Goal: Transaction & Acquisition: Subscribe to service/newsletter

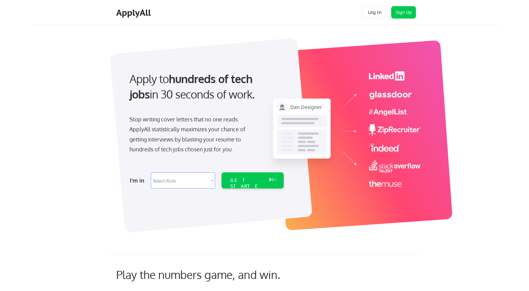
click at [86, 139] on div "Apply to hundreds of tech jobs in 30 seconds of work. Stop writing cover letter…" at bounding box center [271, 132] width 452 height 204
click at [61, 159] on div "Apply to hundreds of tech jobs in 30 seconds of work. Stop writing cover letter…" at bounding box center [271, 132] width 452 height 204
click at [397, 13] on button "Sign Up" at bounding box center [403, 12] width 25 height 12
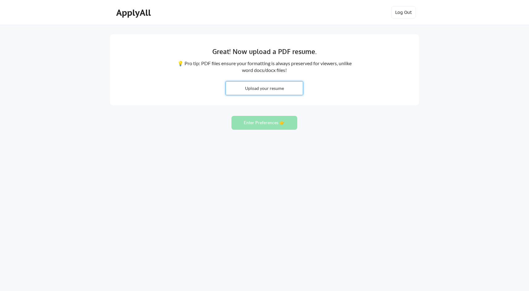
click at [260, 88] on input "file" at bounding box center [264, 88] width 77 height 13
type input "C:\fakepath\[PERSON_NAME] Resume.pdf"
click at [243, 89] on input "file" at bounding box center [264, 88] width 77 height 13
click at [277, 86] on input "file" at bounding box center [264, 88] width 77 height 13
type input "C:\fakepath\Resume_Aaron_Melocik.pdf"
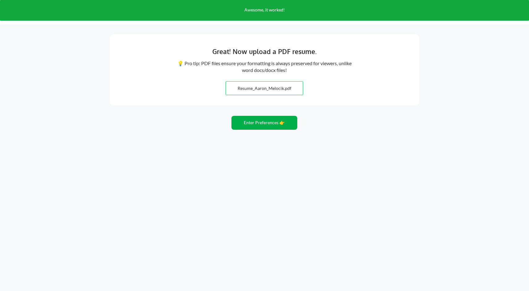
click at [254, 123] on button "Enter Preferences 👉" at bounding box center [264, 123] width 66 height 14
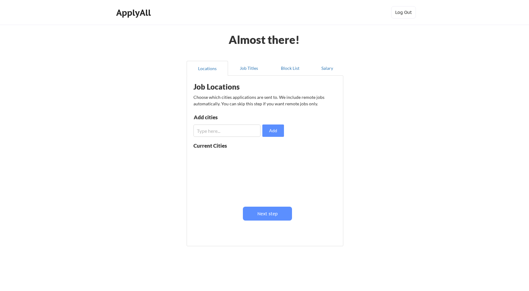
click at [231, 131] on input "input" at bounding box center [226, 130] width 67 height 12
type input "manhattan, new york"
click at [275, 130] on button "Add" at bounding box center [273, 130] width 22 height 12
click at [225, 130] on input "input" at bounding box center [226, 130] width 67 height 12
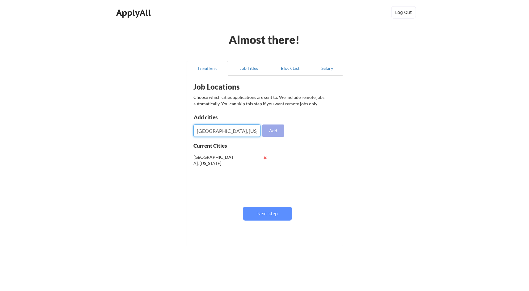
type input "Brooklyn, New York"
click at [270, 129] on button "Add" at bounding box center [273, 130] width 22 height 12
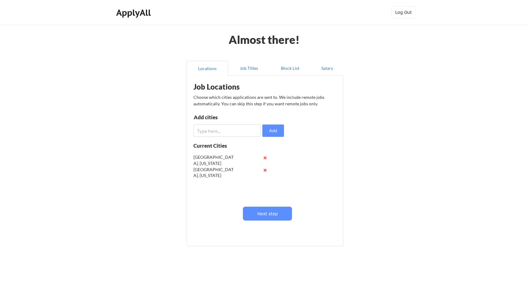
click at [264, 159] on button at bounding box center [264, 157] width 5 height 5
click at [227, 127] on input "input" at bounding box center [226, 130] width 67 height 12
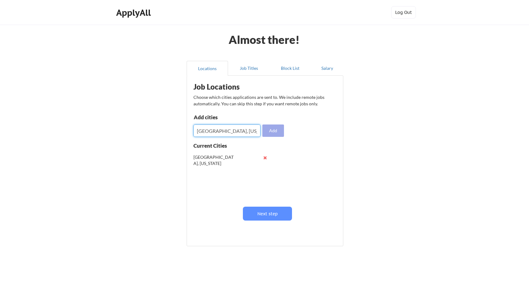
type input "Manhattan, New York"
click at [270, 132] on button "Add" at bounding box center [273, 130] width 22 height 12
click at [233, 130] on input "input" at bounding box center [226, 130] width 67 height 12
type input "New York, New York"
click at [273, 130] on button "Add" at bounding box center [273, 130] width 22 height 12
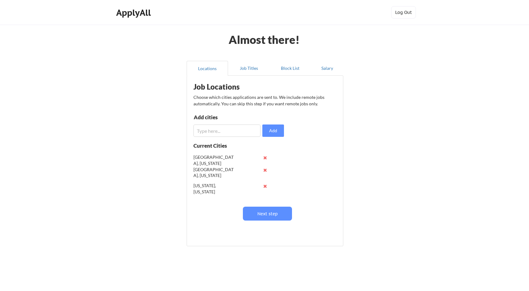
click at [225, 133] on input "input" at bounding box center [226, 130] width 67 height 12
type input "Remote"
click at [276, 131] on button "Add" at bounding box center [273, 130] width 22 height 12
click at [264, 198] on button at bounding box center [264, 198] width 5 height 5
click at [260, 211] on button "Next step" at bounding box center [267, 214] width 49 height 14
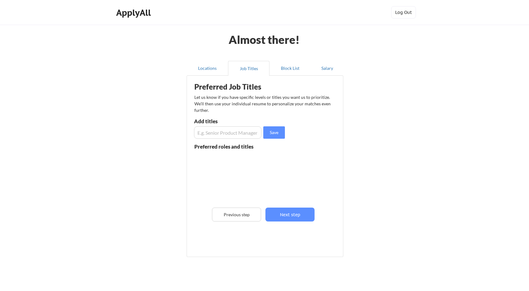
click at [217, 134] on input "input" at bounding box center [227, 132] width 67 height 12
type input "Sr Software Engineer"
click at [267, 134] on button "Save" at bounding box center [274, 132] width 22 height 12
click at [216, 132] on input "input" at bounding box center [227, 132] width 67 height 12
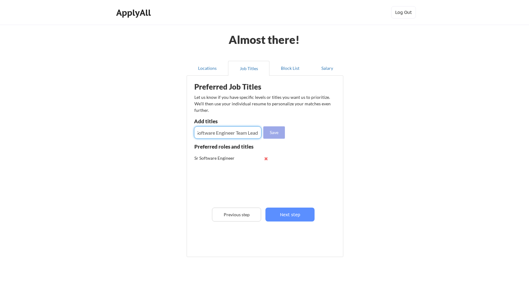
type input "Software Engineer Team Lead"
click at [275, 133] on button "Save" at bounding box center [274, 132] width 22 height 12
click at [230, 134] on input "input" at bounding box center [227, 132] width 67 height 12
type input "Principle Software Engineer"
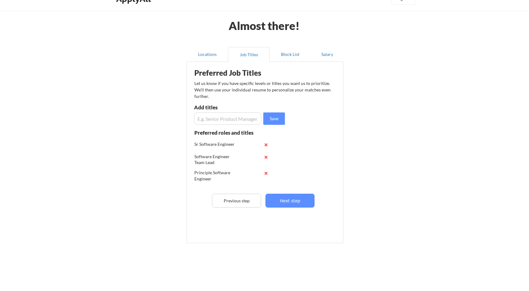
scroll to position [23, 0]
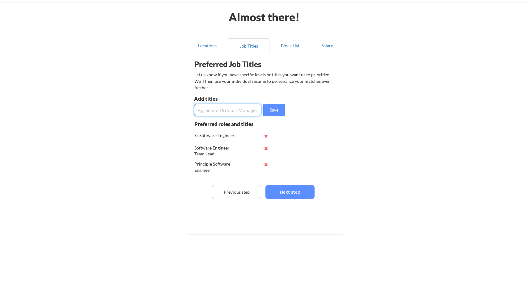
click at [224, 112] on input "input" at bounding box center [227, 110] width 67 height 12
type input "Front End Software Engineer"
click at [271, 110] on button "Save" at bounding box center [274, 110] width 22 height 12
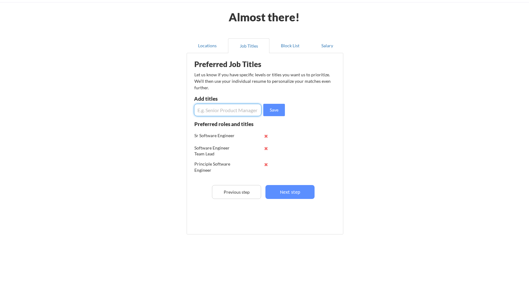
click at [218, 110] on input "input" at bounding box center [227, 110] width 67 height 12
click at [220, 109] on input "input" at bounding box center [227, 110] width 67 height 12
click at [217, 135] on div "Sr Software Engineer" at bounding box center [214, 135] width 40 height 6
click at [265, 135] on button at bounding box center [265, 136] width 5 height 5
click at [229, 114] on input "input" at bounding box center [227, 110] width 67 height 12
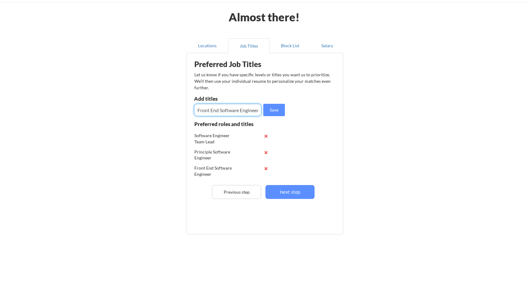
scroll to position [0, 16]
type input "Senior Front End Software Engineer"
click at [275, 110] on button "Save" at bounding box center [274, 110] width 22 height 12
click at [230, 108] on input "input" at bounding box center [227, 110] width 67 height 12
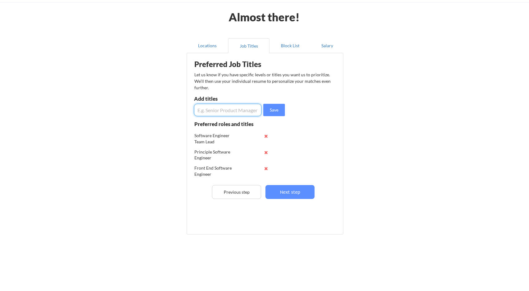
paste input "Senior Front End Software Engineer"
click at [218, 111] on input "input" at bounding box center [227, 110] width 67 height 12
type input "Senior Software Engineer"
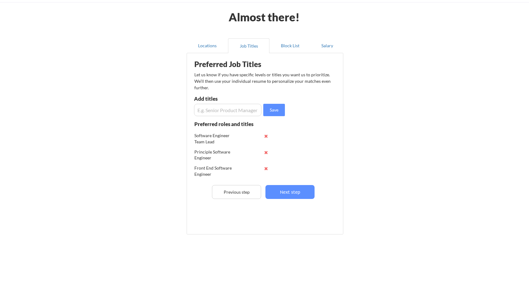
scroll to position [45, 0]
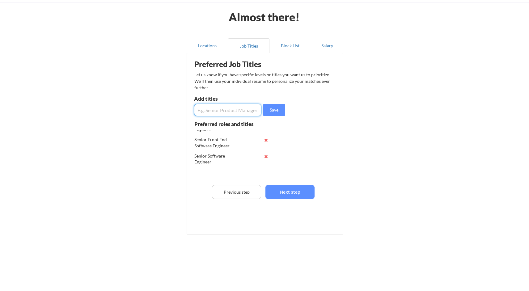
click at [222, 112] on input "input" at bounding box center [227, 110] width 67 height 12
type input "Lead Front End Software Engineer"
click at [266, 113] on button "Save" at bounding box center [274, 110] width 22 height 12
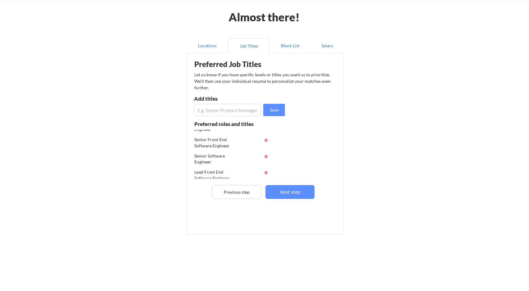
click at [220, 112] on input "input" at bounding box center [227, 110] width 67 height 12
type input "Founding Engineer"
click at [276, 110] on button "Save" at bounding box center [274, 110] width 22 height 12
click at [232, 111] on input "input" at bounding box center [227, 110] width 67 height 12
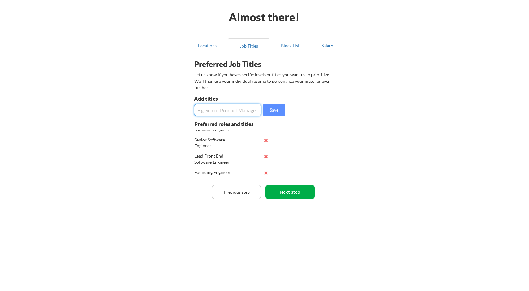
click at [286, 193] on button "Next step" at bounding box center [289, 192] width 49 height 14
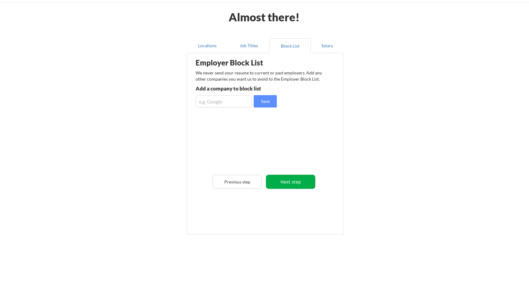
click at [287, 182] on button "Next step" at bounding box center [290, 182] width 49 height 14
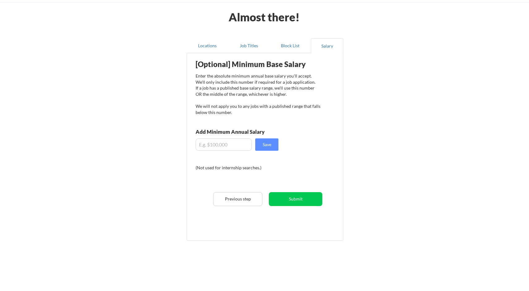
click at [212, 82] on div "Enter the absolute minimum annual base salary you'll accept. We'll only include…" at bounding box center [257, 94] width 125 height 42
click at [149, 107] on div "Almost there! Locations Job Titles Block List Salary Employer Block List We nev…" at bounding box center [264, 137] width 529 height 320
click at [222, 141] on input "input" at bounding box center [223, 144] width 56 height 12
drag, startPoint x: 204, startPoint y: 145, endPoint x: 244, endPoint y: 145, distance: 39.8
click at [244, 145] on input "input" at bounding box center [223, 144] width 56 height 12
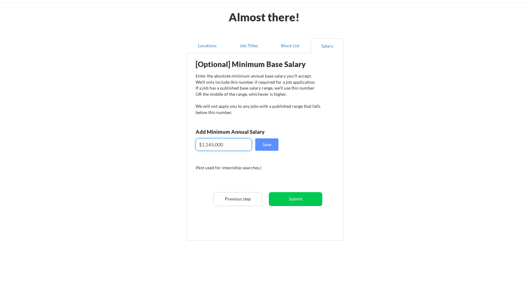
type input "$114,500"
drag, startPoint x: 227, startPoint y: 145, endPoint x: 180, endPoint y: 145, distance: 47.2
click at [179, 145] on div "Almost there! Locations Job Titles Block List Salary Employer Block List We nev…" at bounding box center [264, 137] width 529 height 320
type input "$155,000"
click at [272, 142] on button "Save" at bounding box center [266, 144] width 23 height 12
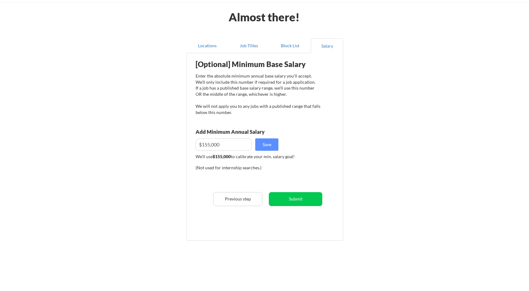
click at [270, 157] on div "We'll use $155,000 to calibrate your min. salary goal!" at bounding box center [257, 156] width 125 height 6
click at [296, 202] on button "Submit" at bounding box center [295, 199] width 53 height 14
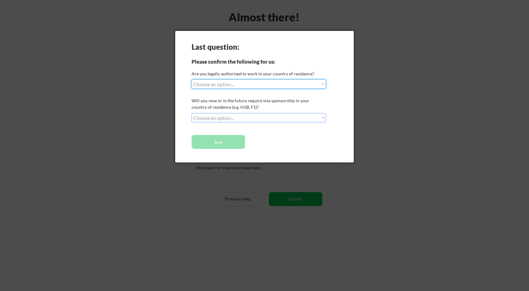
click at [223, 82] on select "Choose an option... Yes, I am a US Citizen Yes, I am a Canadian Citizen Yes, I …" at bounding box center [258, 83] width 134 height 9
select select ""yes__i_am_a_us_citizen""
click at [191, 79] on select "Choose an option... Yes, I am a US Citizen Yes, I am a Canadian Citizen Yes, I …" at bounding box center [258, 83] width 134 height 9
click at [225, 118] on select "Choose an option... No, I will not need sponsorship Yes, I will need sponsorship" at bounding box center [258, 117] width 134 height 9
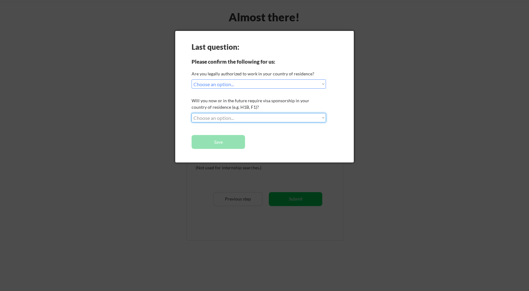
select select ""no__i_will_not_need_sponsorship""
click at [191, 113] on select "Choose an option... No, I will not need sponsorship Yes, I will need sponsorship" at bounding box center [258, 117] width 134 height 9
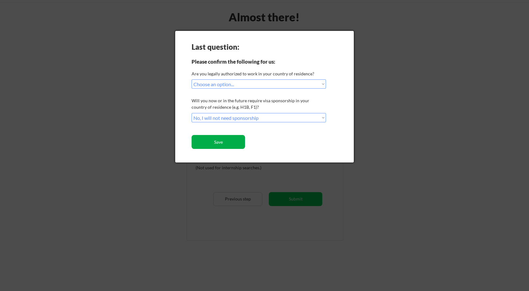
click at [226, 141] on button "Save" at bounding box center [217, 142] width 53 height 14
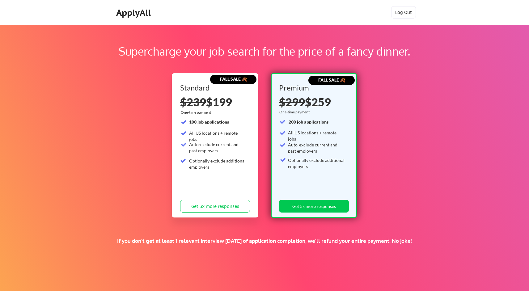
click at [193, 54] on div "Supercharge your job search for the price of a fancy dinner." at bounding box center [265, 51] width 450 height 17
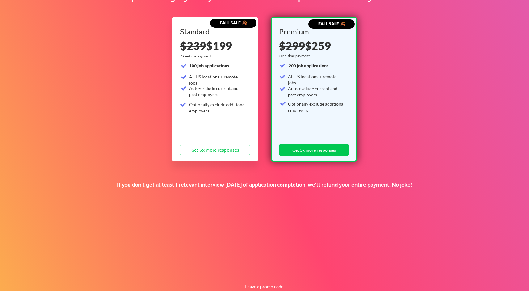
scroll to position [71, 0]
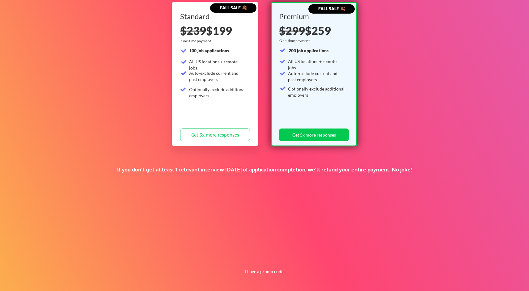
click at [167, 169] on div "If you don't get at least 1 relevant interview within 1 month of application co…" at bounding box center [264, 169] width 314 height 7
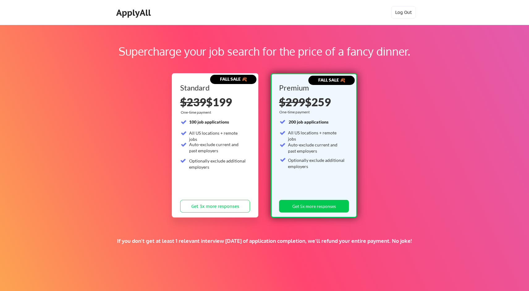
click at [201, 112] on div "One-time payment" at bounding box center [197, 112] width 32 height 5
click at [304, 111] on div "One-time payment" at bounding box center [295, 112] width 32 height 5
click at [127, 52] on div "Supercharge your job search for the price of a fancy dinner." at bounding box center [265, 51] width 450 height 17
click at [118, 117] on div "Supercharge your job search for the price of a fancy dinner. FALL SALE 🍂 Standa…" at bounding box center [264, 194] width 529 height 338
click at [78, 90] on div "Supercharge your job search for the price of a fancy dinner. FALL SALE 🍂 Standa…" at bounding box center [264, 194] width 529 height 338
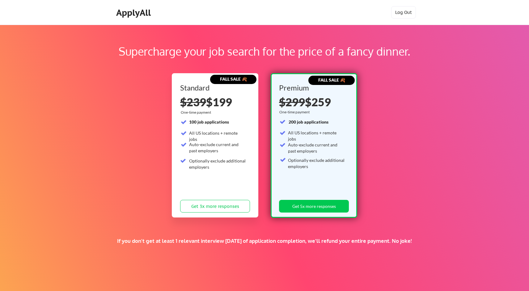
click at [393, 161] on div "Supercharge your job search for the price of a fancy dinner. FALL SALE 🍂 Standa…" at bounding box center [264, 194] width 529 height 338
click at [134, 14] on div "ApplyAll" at bounding box center [134, 12] width 36 height 10
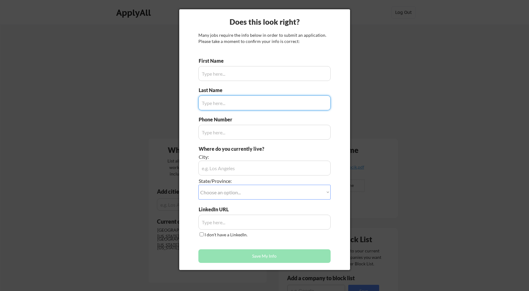
click at [231, 74] on input "input" at bounding box center [264, 73] width 132 height 15
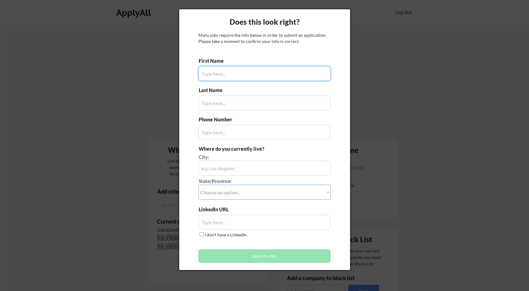
click at [219, 74] on input "input" at bounding box center [264, 73] width 132 height 15
type input "[PERSON_NAME]"
click at [218, 107] on input "input" at bounding box center [264, 102] width 132 height 15
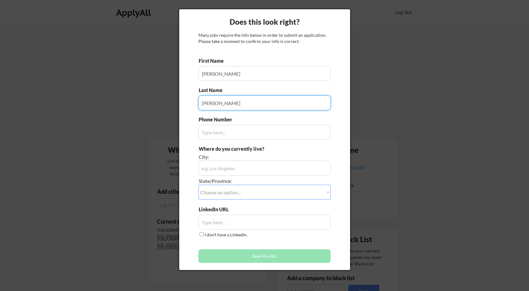
type input "[PERSON_NAME]"
click at [220, 135] on input "input" at bounding box center [264, 132] width 132 height 15
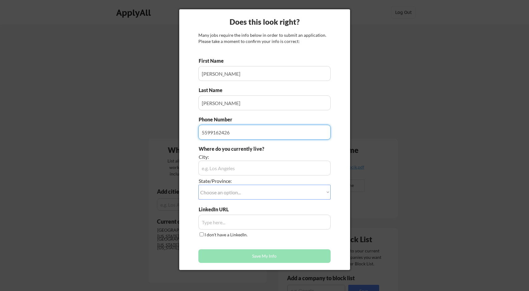
type input "5599162426"
click at [219, 170] on input "input" at bounding box center [264, 168] width 132 height 15
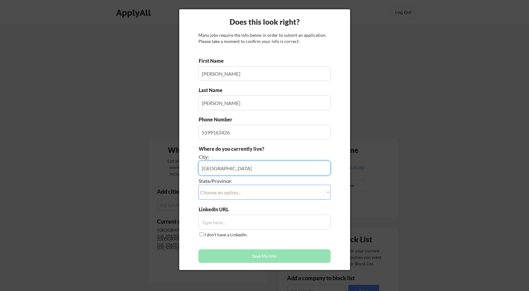
type input "[GEOGRAPHIC_DATA]"
click at [230, 194] on select "Choose an option... Other/Not Applicable [US_STATE] [US_STATE] [GEOGRAPHIC_DATA…" at bounding box center [264, 192] width 132 height 15
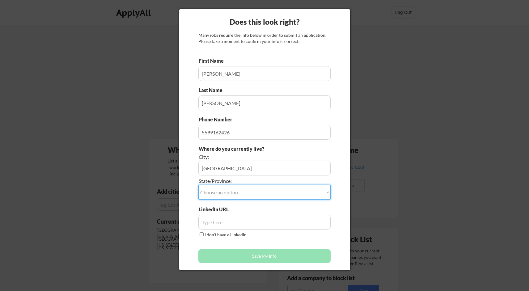
select select ""[US_STATE]""
click at [198, 185] on select "Choose an option... Other/Not Applicable [US_STATE] [US_STATE] [GEOGRAPHIC_DATA…" at bounding box center [264, 192] width 132 height 15
click at [242, 210] on div "LinkedIn URL" at bounding box center [222, 209] width 46 height 7
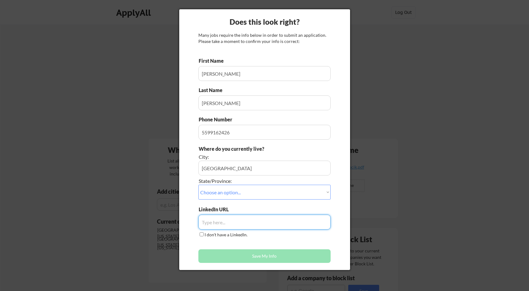
click at [210, 219] on input "input" at bounding box center [264, 222] width 132 height 15
paste input "[URL][DOMAIN_NAME]"
type input "[URL][DOMAIN_NAME]"
click at [180, 211] on div "Does this look right? Many jobs require the info below in order to submit an ap…" at bounding box center [264, 139] width 171 height 261
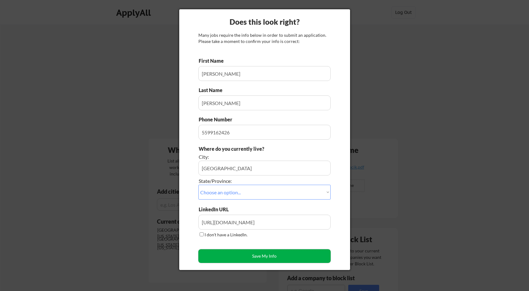
click at [249, 259] on button "Save My Info" at bounding box center [264, 256] width 132 height 14
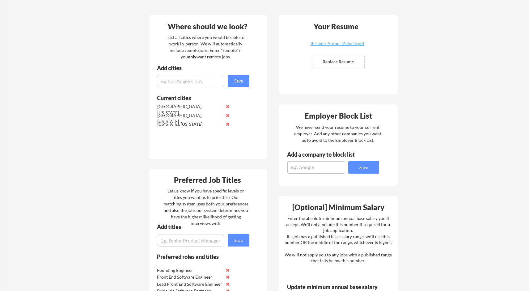
click at [119, 154] on div "Your Dashboard Jobs await! Hit the green button below to sign up for a plan and…" at bounding box center [264, 206] width 528 height 610
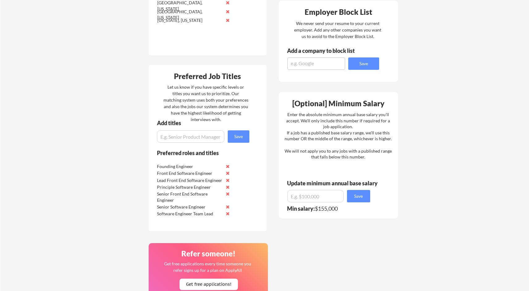
scroll to position [234, 0]
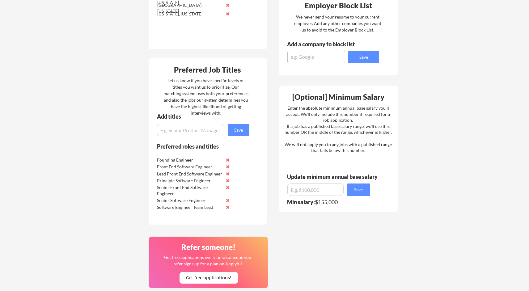
click at [124, 178] on div "Your Dashboard Jobs await! Hit the green button below to sign up for a plan and…" at bounding box center [264, 96] width 528 height 610
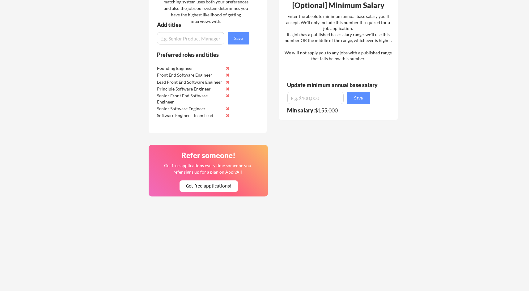
click at [124, 204] on div "Your Dashboard Jobs await! Hit the green button below to sign up for a plan and…" at bounding box center [264, 4] width 528 height 610
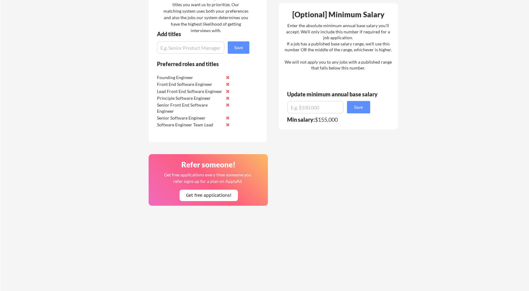
scroll to position [311, 0]
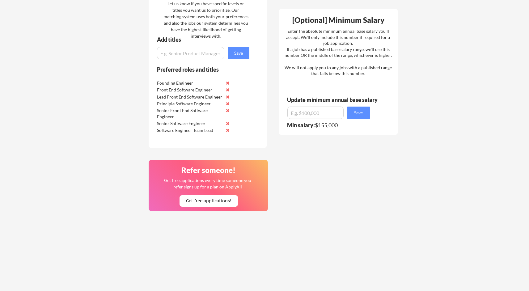
click at [124, 188] on div "Your Dashboard Jobs await! Hit the green button below to sign up for a plan and…" at bounding box center [264, 19] width 528 height 610
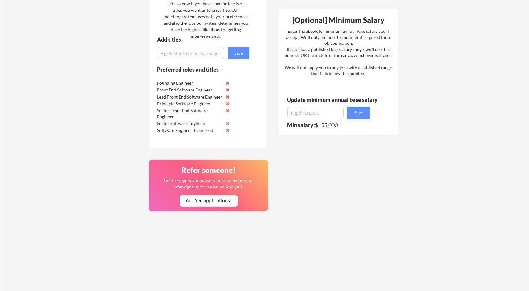
click at [124, 188] on div "Your Dashboard Jobs await! Hit the green button below to sign up for a plan and…" at bounding box center [264, 19] width 528 height 610
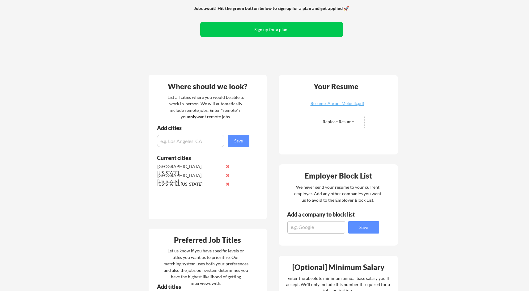
scroll to position [0, 0]
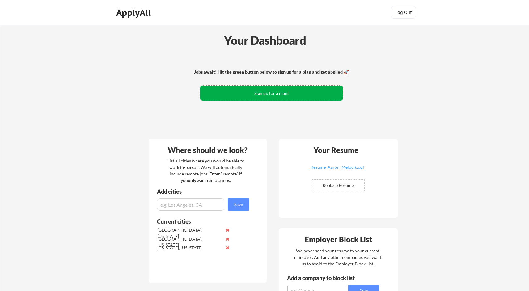
click at [271, 95] on button "Sign up for a plan!" at bounding box center [271, 93] width 143 height 15
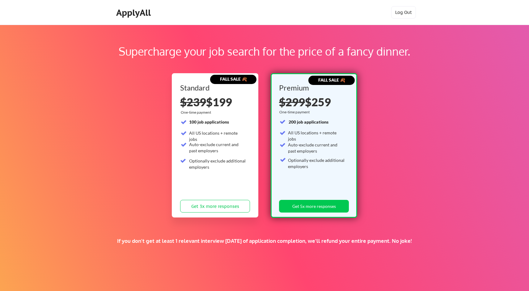
click at [262, 93] on div "FALL SALE 🍂 Standard $239 $199 One-time payment 100 job applications All US loc…" at bounding box center [264, 145] width 185 height 150
click at [308, 208] on button "Get 5x more responses" at bounding box center [314, 206] width 70 height 13
